Goal: Information Seeking & Learning: Learn about a topic

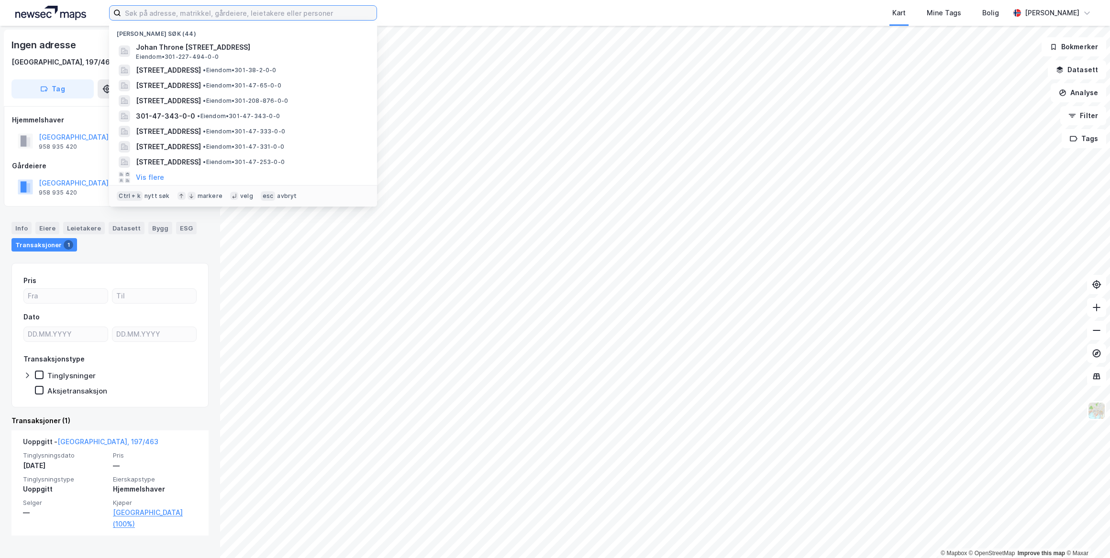
click at [349, 16] on input at bounding box center [248, 13] width 255 height 14
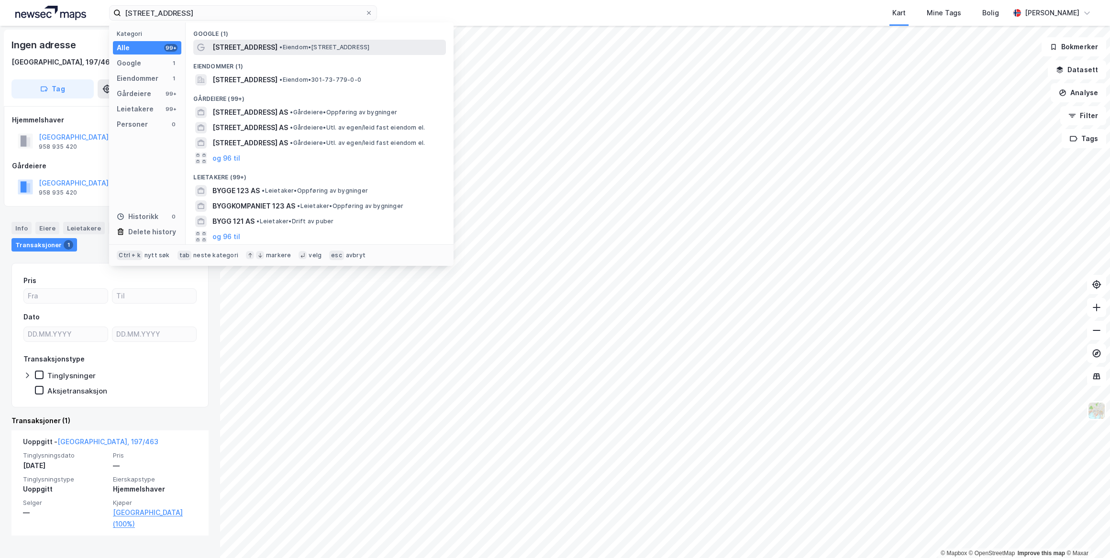
click at [299, 45] on span "• Eiendom • [STREET_ADDRESS]" at bounding box center [324, 48] width 90 height 8
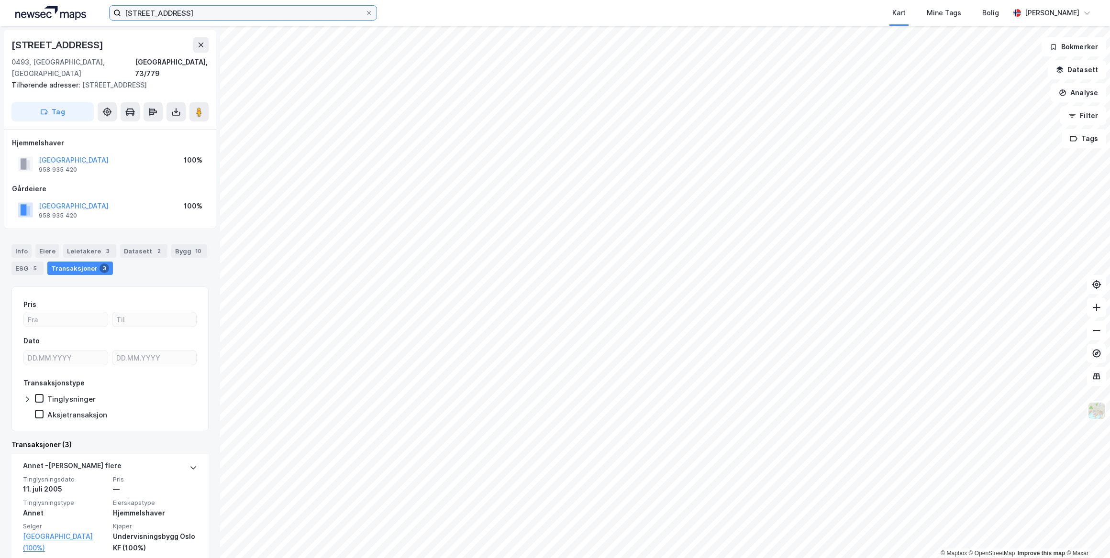
click at [171, 16] on input "[STREET_ADDRESS]" at bounding box center [243, 13] width 244 height 14
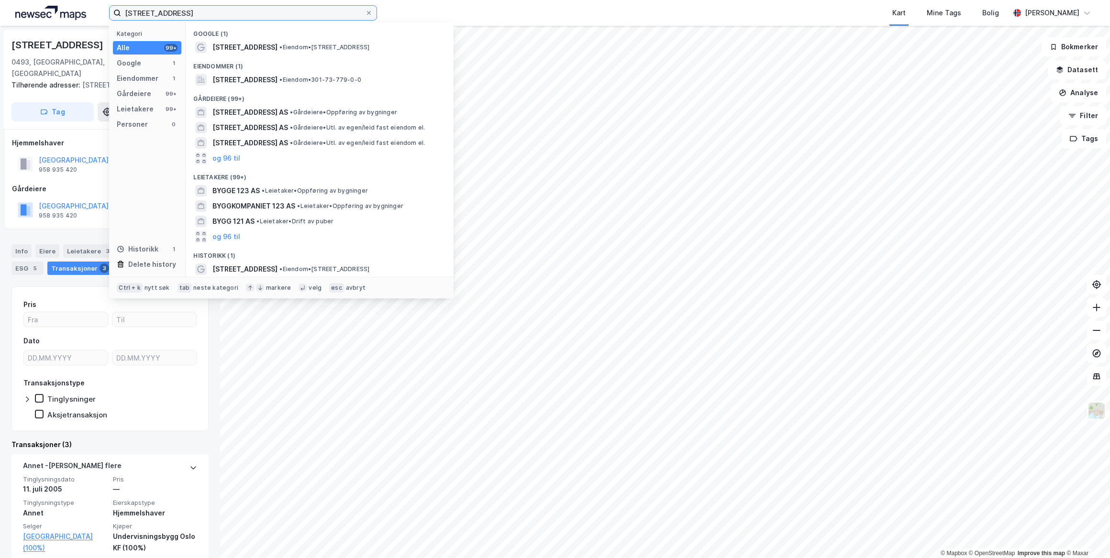
click at [171, 16] on input "[STREET_ADDRESS]" at bounding box center [243, 13] width 244 height 14
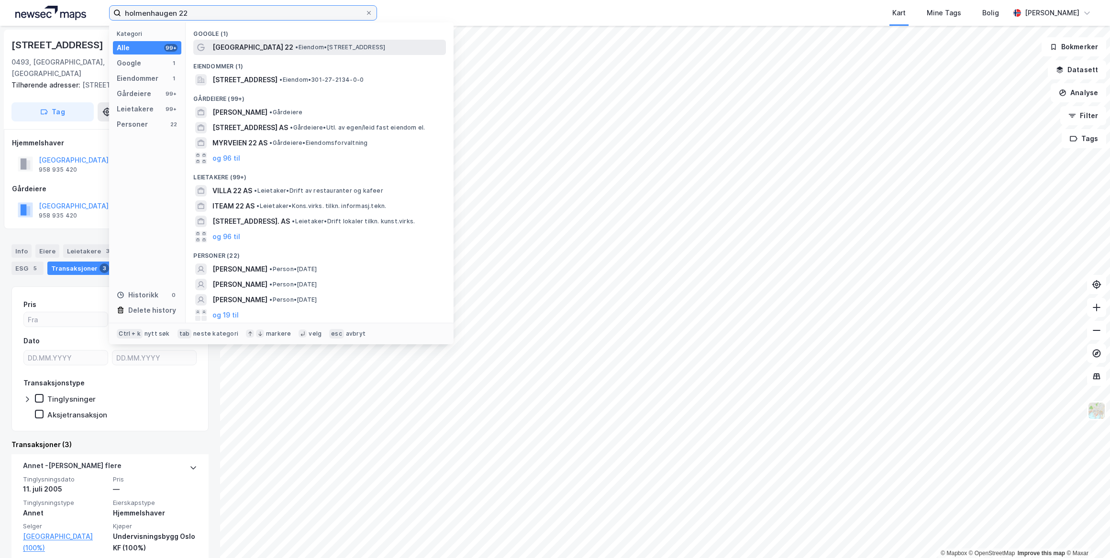
type input "holmenhaugen 22"
click at [309, 51] on div "[GEOGRAPHIC_DATA] 22 • Eiendom • [STREET_ADDRESS]" at bounding box center [328, 47] width 232 height 11
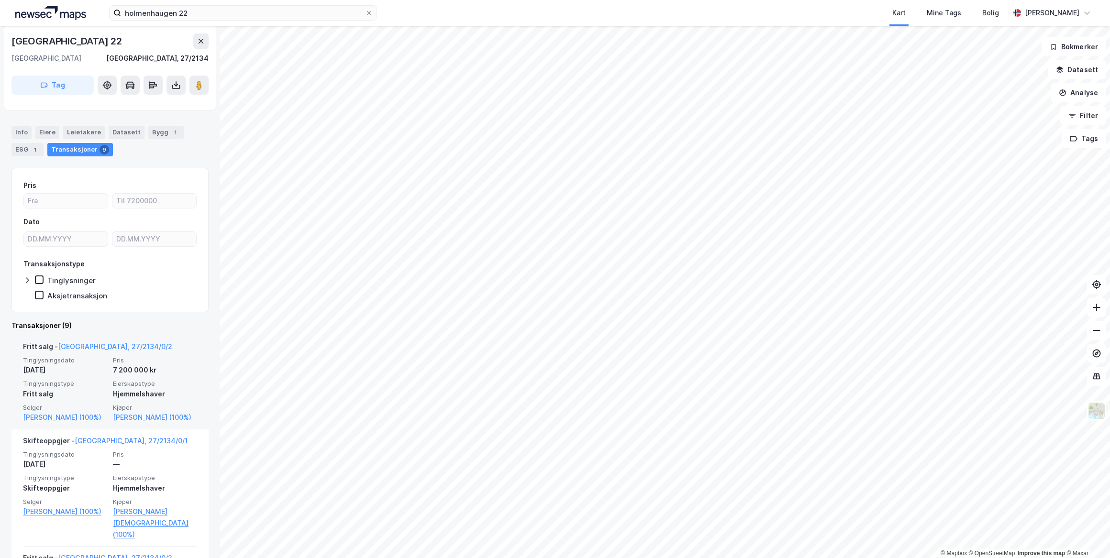
scroll to position [87, 0]
